Goal: Information Seeking & Learning: Compare options

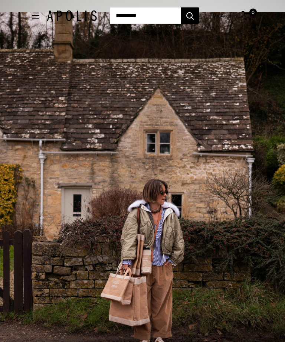
click at [145, 191] on div "2 / 3" at bounding box center [142, 183] width 285 height 342
click at [171, 63] on div "2 / 3" at bounding box center [142, 183] width 285 height 342
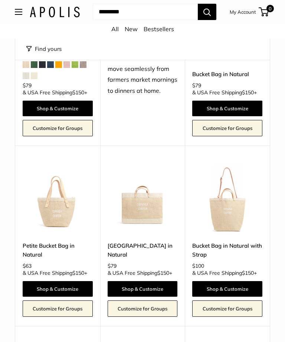
scroll to position [384, 0]
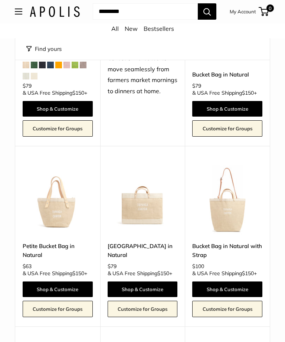
click at [147, 212] on img at bounding box center [143, 200] width 70 height 70
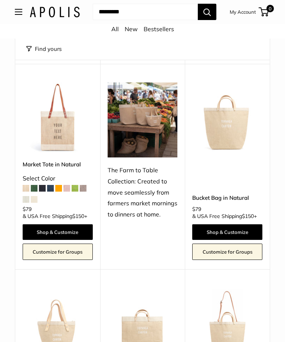
scroll to position [261, 0]
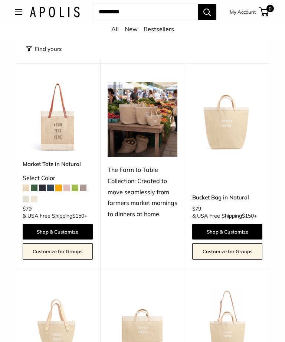
click at [235, 127] on img at bounding box center [227, 117] width 70 height 70
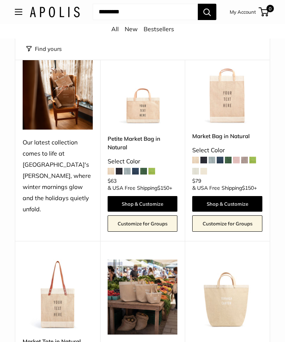
scroll to position [83, 0]
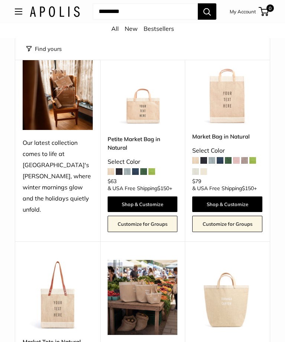
click at [140, 109] on img at bounding box center [143, 90] width 70 height 70
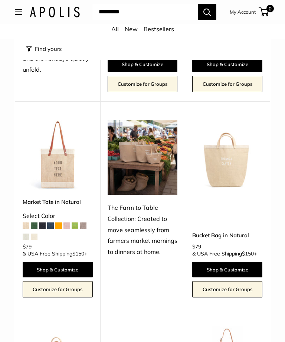
scroll to position [224, 0]
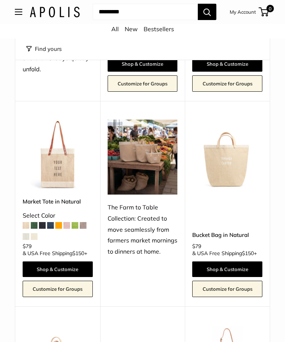
click at [229, 162] on img at bounding box center [227, 154] width 70 height 70
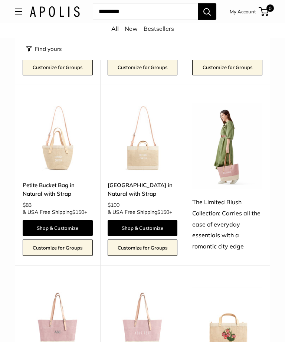
scroll to position [615, 0]
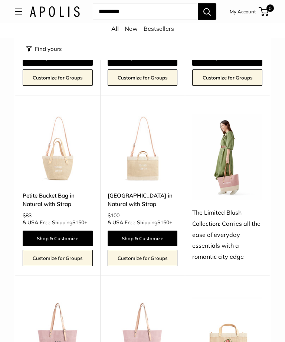
click at [150, 163] on img at bounding box center [143, 149] width 70 height 70
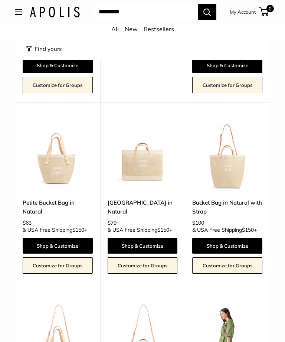
scroll to position [427, 0]
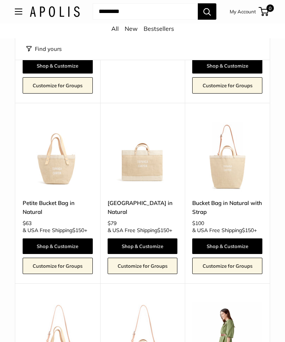
click at [64, 171] on img at bounding box center [58, 157] width 70 height 70
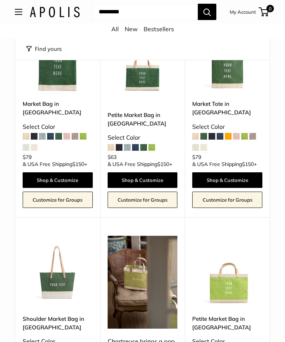
scroll to position [1500, 0]
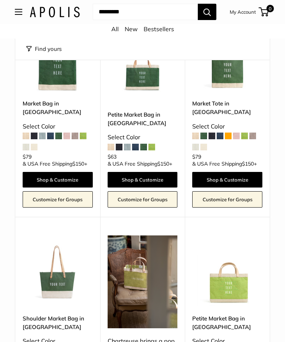
click at [149, 80] on img at bounding box center [143, 57] width 70 height 70
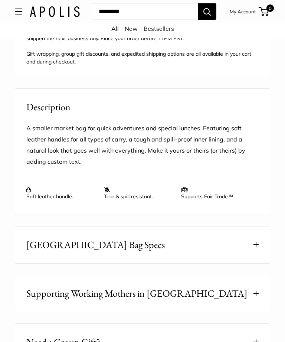
scroll to position [624, 0]
click at [141, 254] on button "East West Market Bag Specs" at bounding box center [142, 244] width 254 height 37
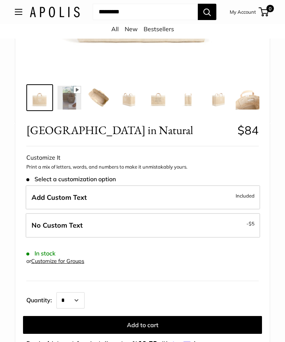
scroll to position [232, 0]
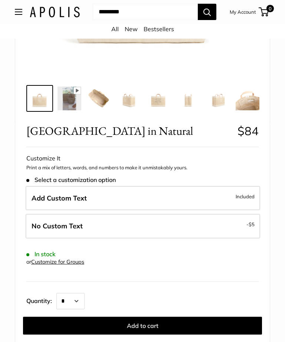
click at [103, 101] on img at bounding box center [99, 98] width 24 height 24
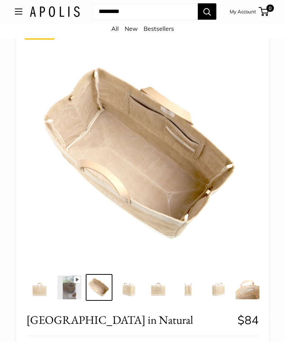
scroll to position [48, 0]
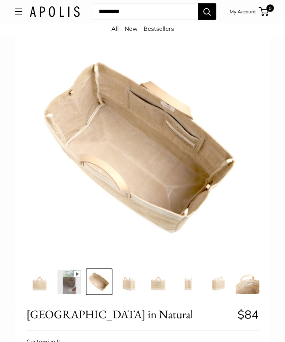
click at [128, 291] on img at bounding box center [129, 282] width 24 height 24
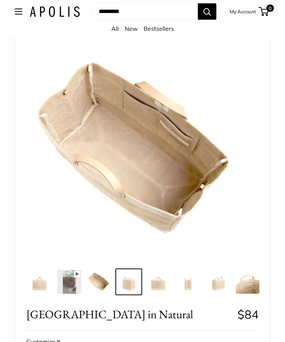
scroll to position [49, 0]
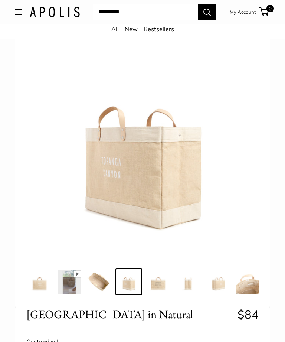
click at [162, 285] on img at bounding box center [159, 282] width 24 height 24
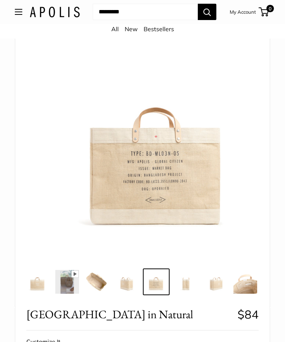
scroll to position [0, 2]
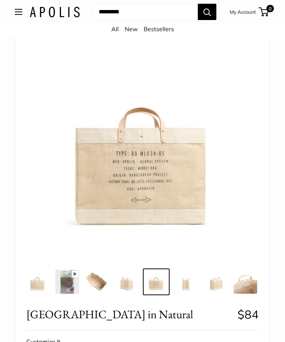
click at [183, 286] on img at bounding box center [186, 282] width 24 height 24
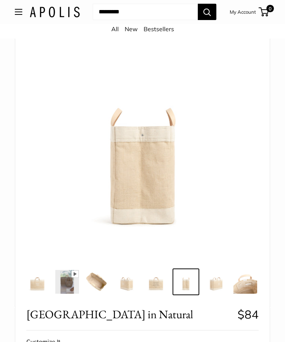
click at [210, 282] on img at bounding box center [216, 282] width 24 height 24
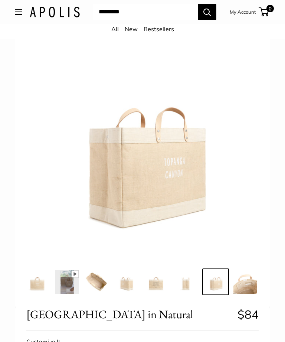
click at [239, 290] on img at bounding box center [245, 282] width 24 height 24
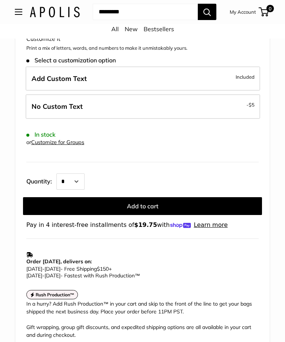
scroll to position [350, 0]
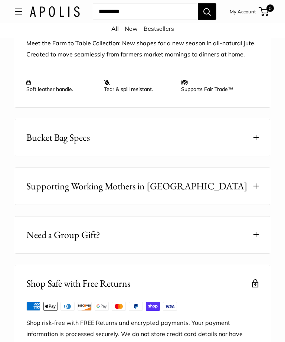
scroll to position [804, 0]
click at [186, 151] on button "Bucket Bag Specs" at bounding box center [142, 137] width 254 height 37
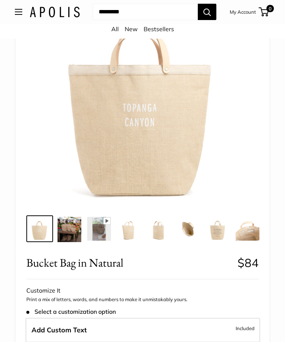
scroll to position [101, 0]
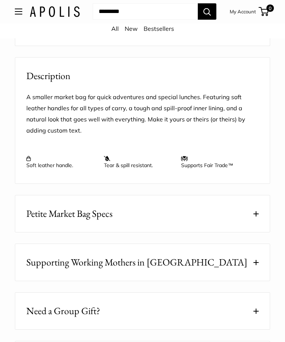
scroll to position [703, 0]
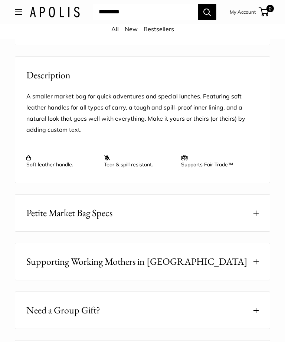
click at [211, 223] on button "Petite Market Bag Specs" at bounding box center [142, 212] width 254 height 37
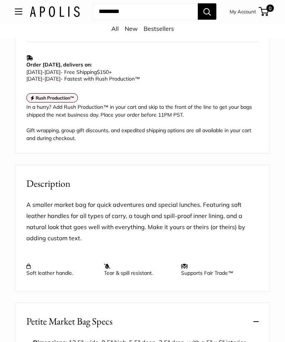
scroll to position [589, 0]
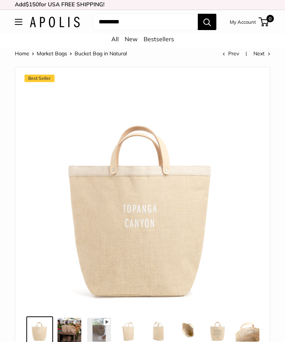
scroll to position [12, 0]
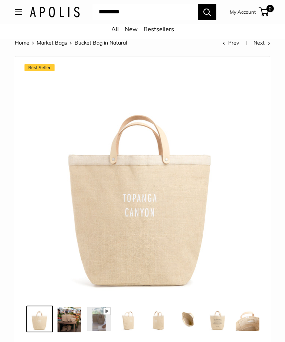
click at [190, 326] on img at bounding box center [188, 319] width 24 height 24
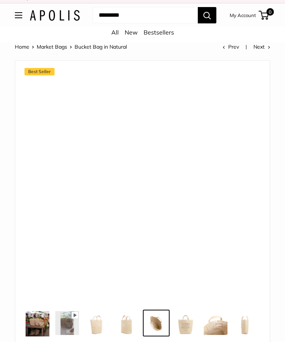
scroll to position [0, 0]
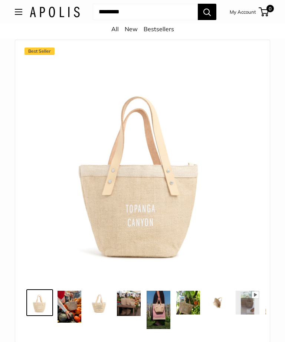
scroll to position [28, 0]
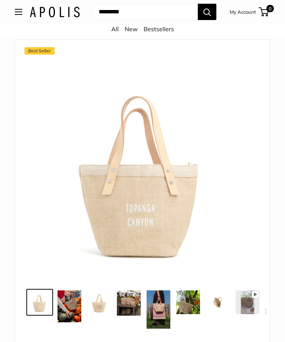
click at [69, 309] on img at bounding box center [70, 306] width 24 height 32
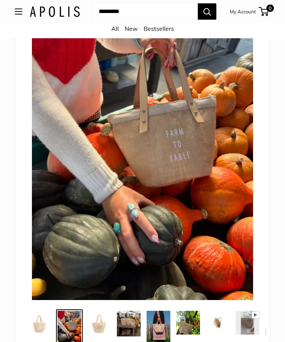
click at [101, 324] on img at bounding box center [99, 323] width 24 height 24
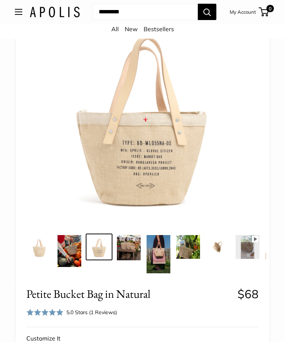
click at [130, 248] on img at bounding box center [129, 247] width 24 height 25
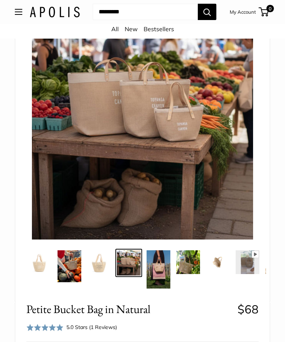
click at [163, 280] on img at bounding box center [159, 269] width 24 height 38
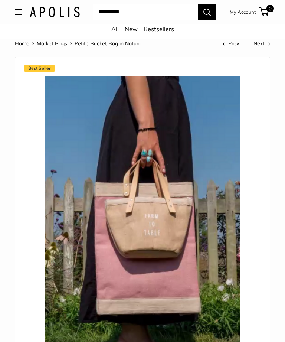
scroll to position [0, 0]
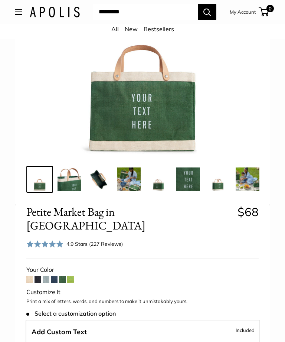
scroll to position [150, 0]
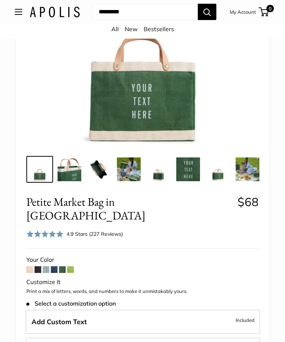
click at [47, 266] on span at bounding box center [46, 269] width 7 height 7
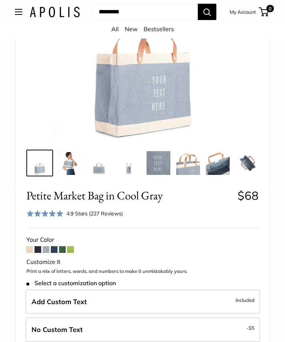
scroll to position [175, 0]
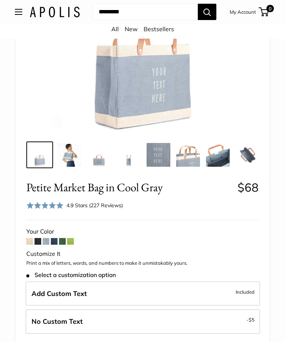
click at [29, 242] on span at bounding box center [29, 241] width 7 height 7
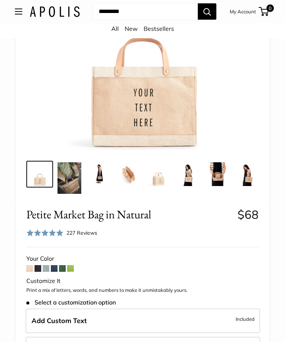
scroll to position [156, 0]
click at [47, 267] on span at bounding box center [46, 268] width 7 height 7
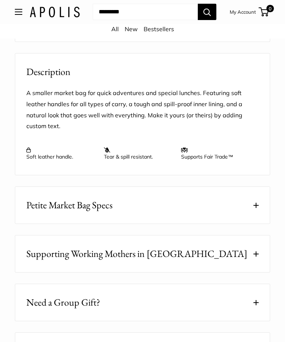
scroll to position [752, 0]
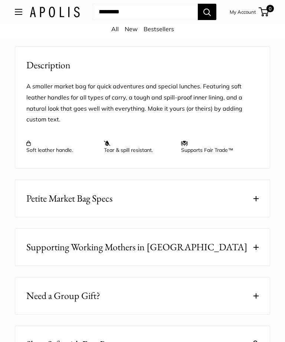
click at [209, 206] on button "Petite Market Bag Specs" at bounding box center [142, 198] width 254 height 37
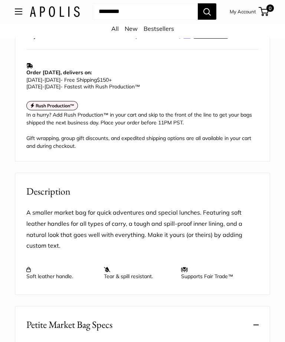
scroll to position [617, 0]
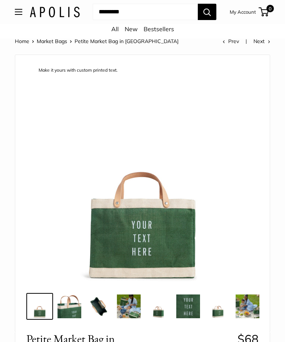
scroll to position [13, 0]
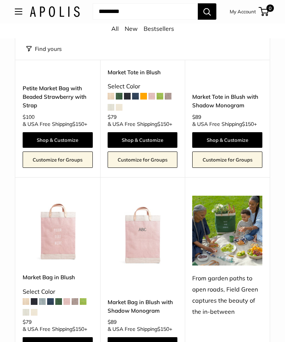
scroll to position [1121, 0]
click at [60, 232] on img at bounding box center [58, 231] width 70 height 70
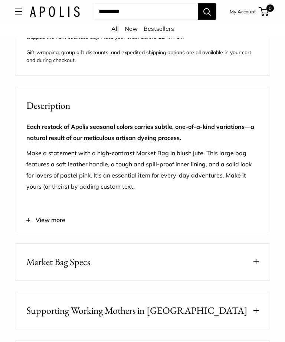
scroll to position [690, 0]
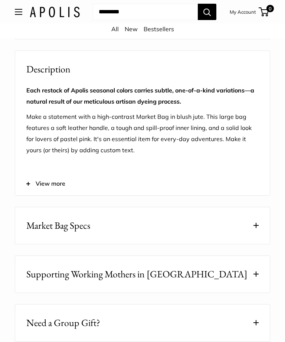
click at [135, 237] on button "Market Bag Specs" at bounding box center [142, 225] width 254 height 37
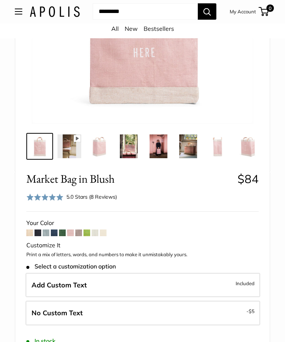
scroll to position [167, 0]
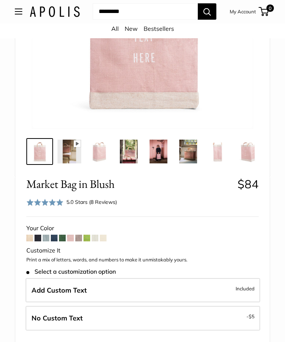
click at [81, 240] on span at bounding box center [78, 238] width 7 height 7
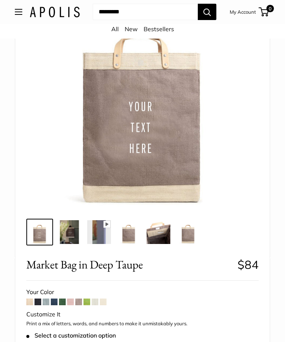
scroll to position [99, 0]
click at [46, 301] on span at bounding box center [46, 301] width 7 height 7
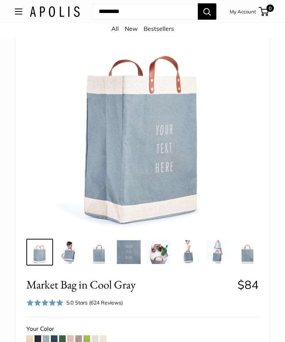
scroll to position [78, 0]
click at [81, 336] on span at bounding box center [78, 338] width 7 height 7
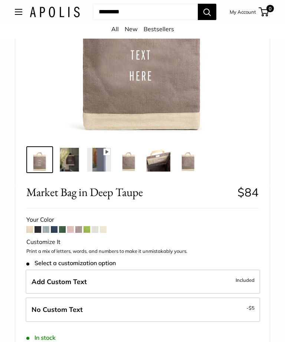
scroll to position [169, 0]
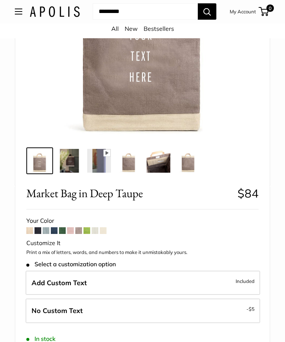
click at [95, 233] on span at bounding box center [95, 230] width 7 height 7
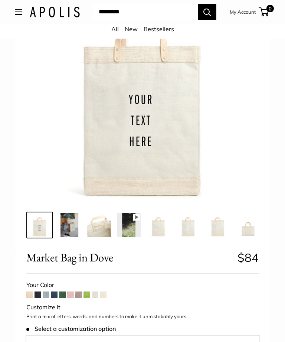
click at [106, 292] on span at bounding box center [103, 294] width 7 height 7
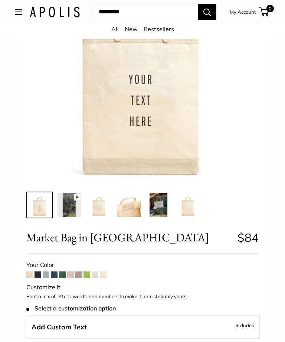
scroll to position [125, 0]
click at [82, 273] on span at bounding box center [78, 274] width 7 height 7
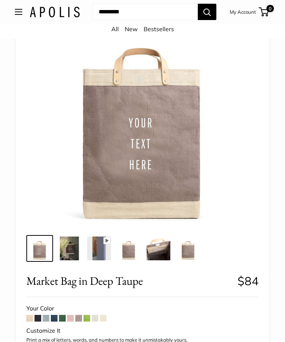
scroll to position [84, 0]
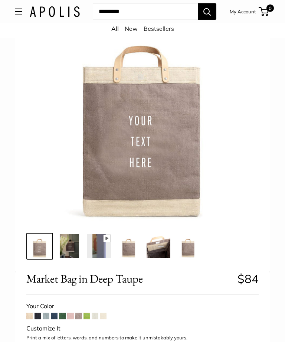
click at [47, 314] on span at bounding box center [46, 316] width 7 height 7
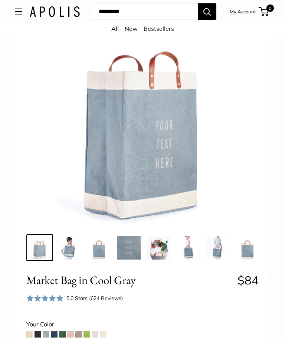
scroll to position [83, 0]
click at [189, 251] on img at bounding box center [188, 248] width 24 height 24
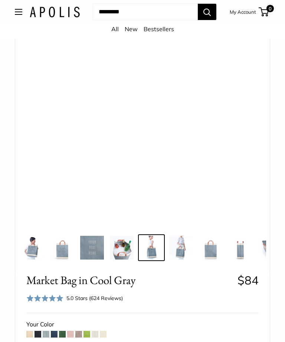
scroll to position [0, 39]
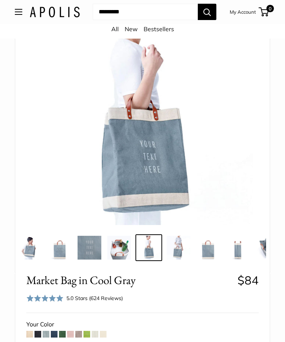
click at [177, 256] on img at bounding box center [179, 248] width 24 height 24
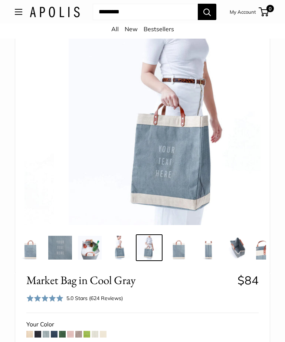
scroll to position [0, 69]
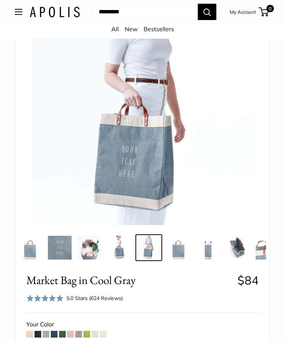
click at [209, 252] on img at bounding box center [208, 248] width 24 height 24
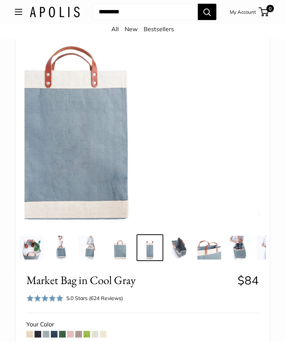
scroll to position [0, 128]
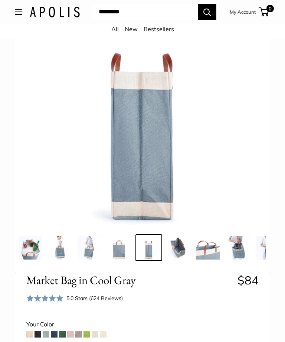
click at [82, 331] on span at bounding box center [78, 334] width 7 height 7
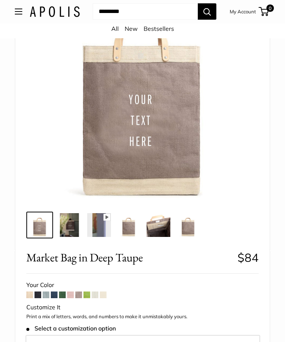
scroll to position [106, 0]
click at [47, 292] on span at bounding box center [46, 294] width 7 height 7
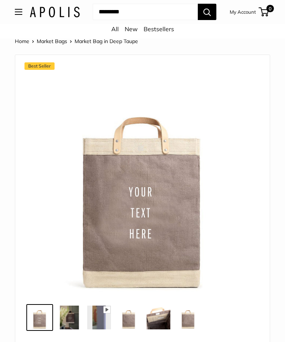
click at [112, 35] on div "All New Bestsellers" at bounding box center [142, 31] width 285 height 15
click at [113, 28] on link "All" at bounding box center [114, 28] width 7 height 7
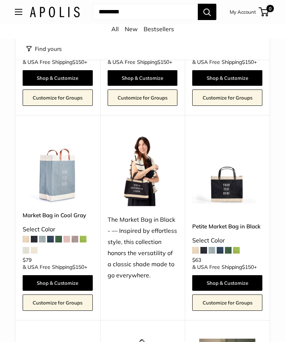
scroll to position [2431, 0]
